Goal: Task Accomplishment & Management: Manage account settings

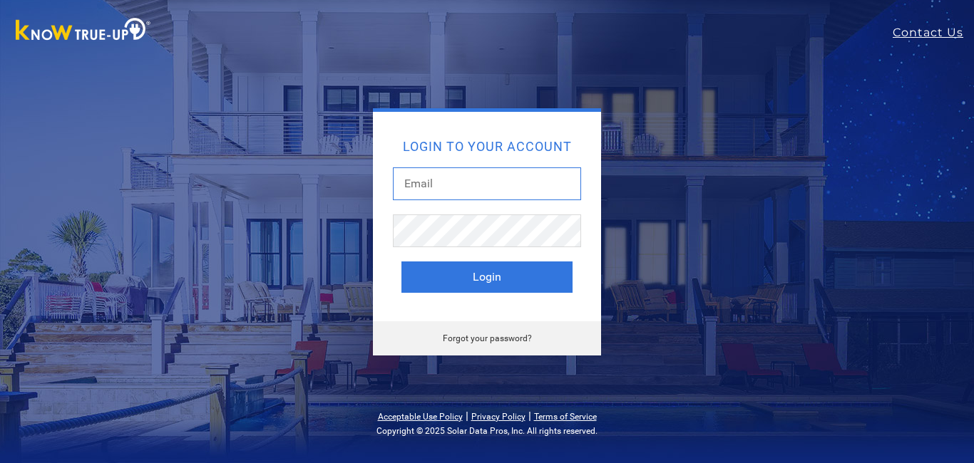
click at [442, 186] on input "text" at bounding box center [487, 183] width 188 height 33
type input "[PERSON_NAME][EMAIL_ADDRESS][PERSON_NAME][DOMAIN_NAME]"
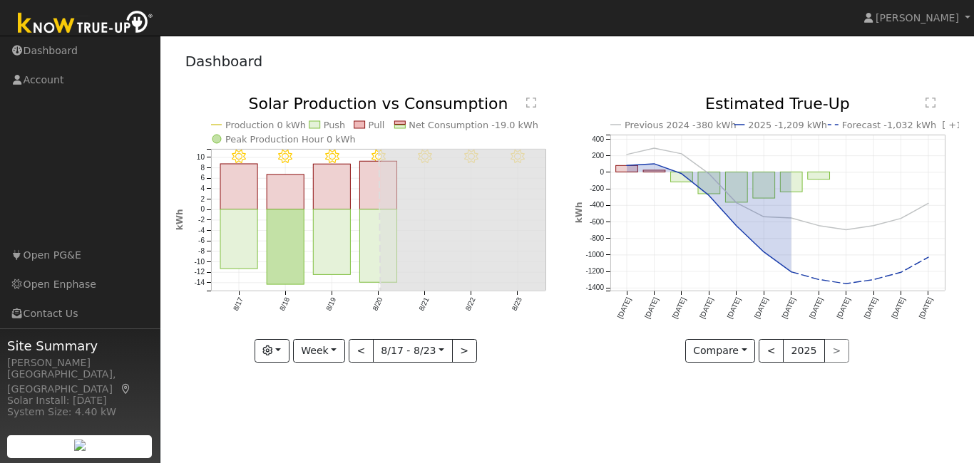
click at [371, 398] on div "User Profile First name Last name Email Email Notifications No Emails No Emails…" at bounding box center [566, 250] width 813 height 428
click at [967, 17] on link "Chris Reagan" at bounding box center [917, 18] width 114 height 36
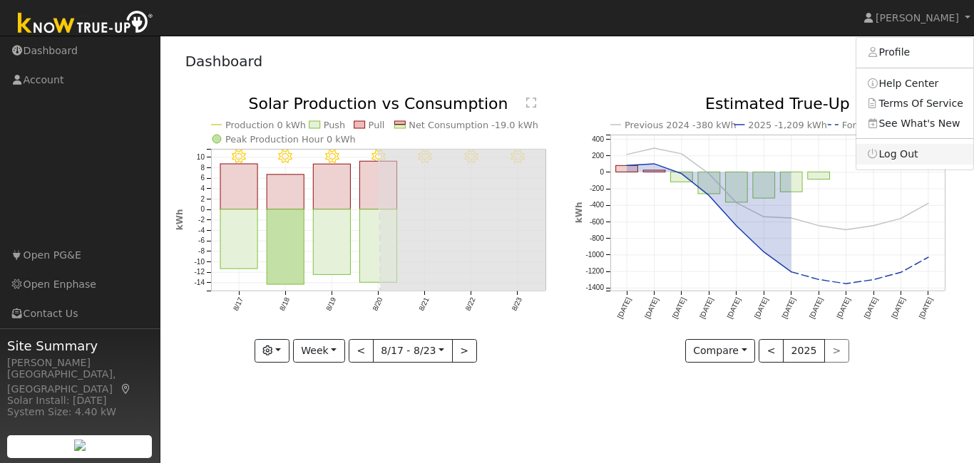
click at [896, 153] on link "Log Out" at bounding box center [914, 154] width 117 height 20
